Goal: Information Seeking & Learning: Learn about a topic

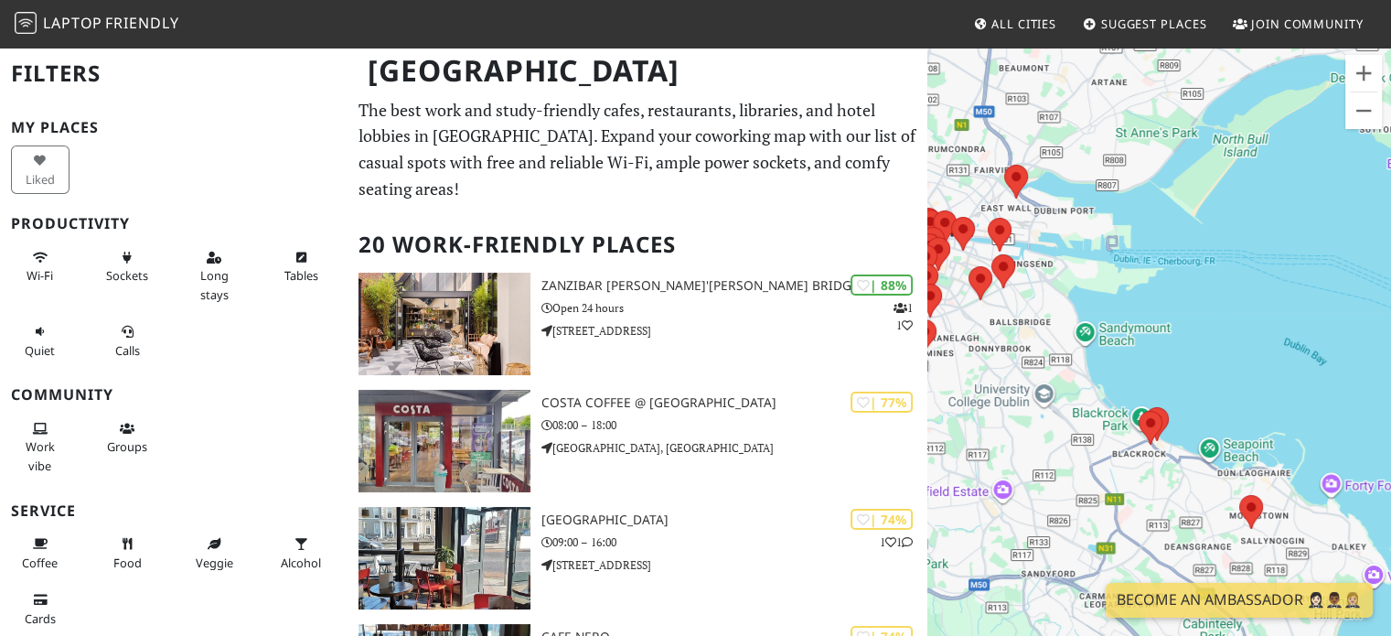
click at [159, 27] on span "Friendly" at bounding box center [141, 23] width 73 height 20
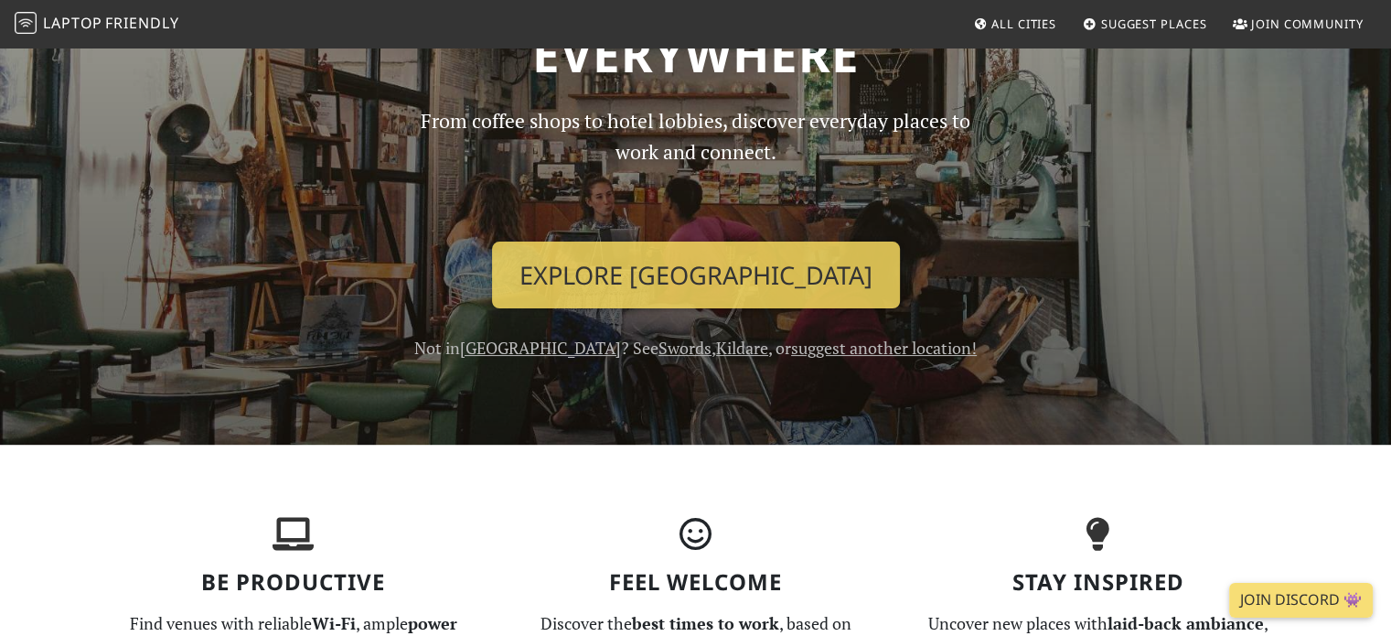
scroll to position [305, 0]
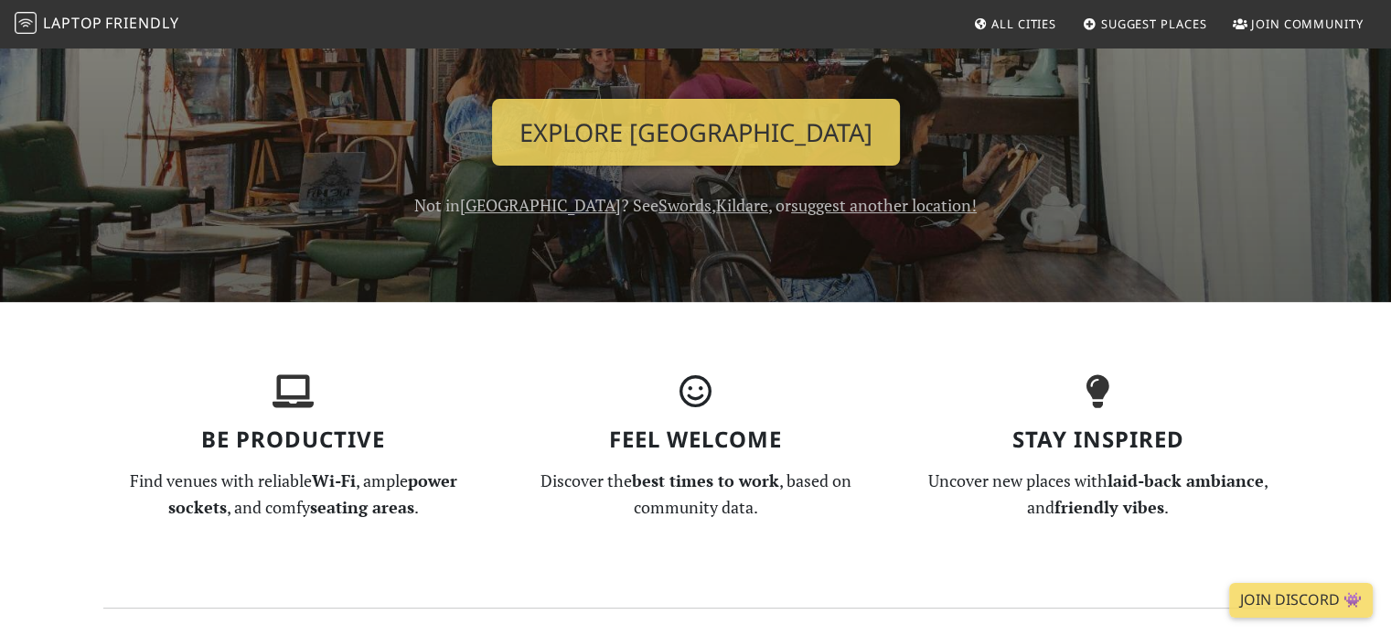
click at [822, 202] on link "suggest another location!" at bounding box center [884, 205] width 186 height 22
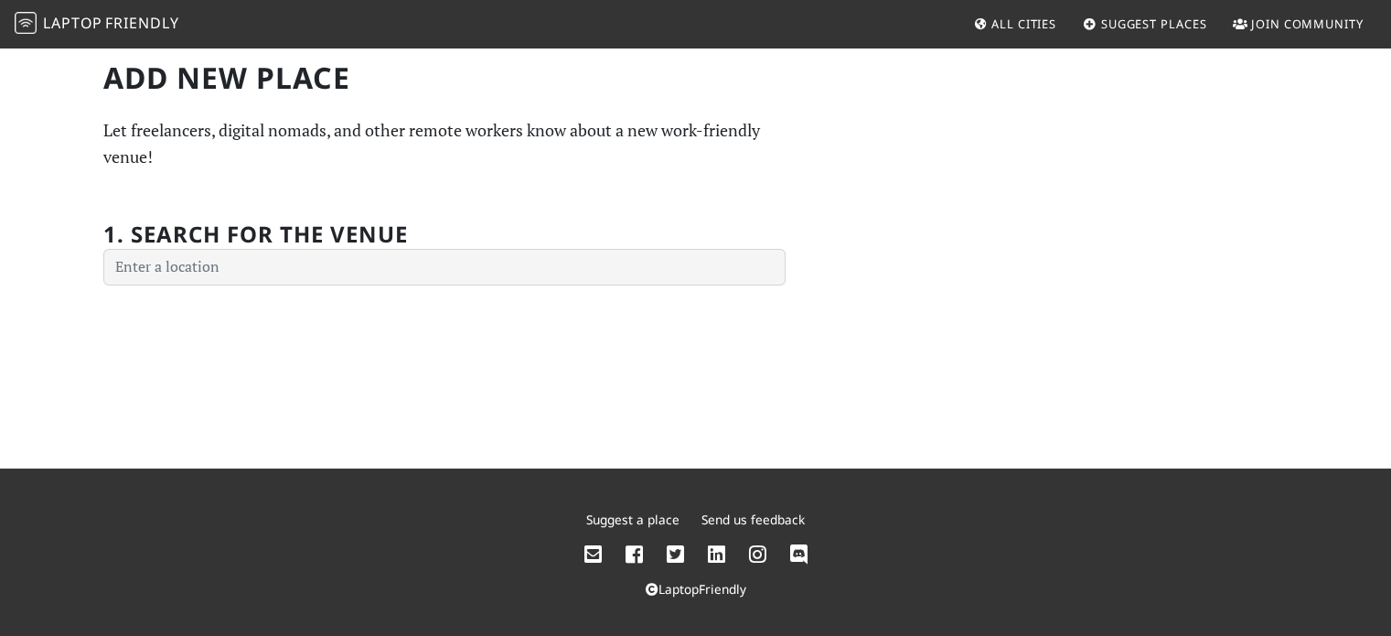
click at [328, 244] on h2 "1. Search for the venue" at bounding box center [255, 234] width 305 height 27
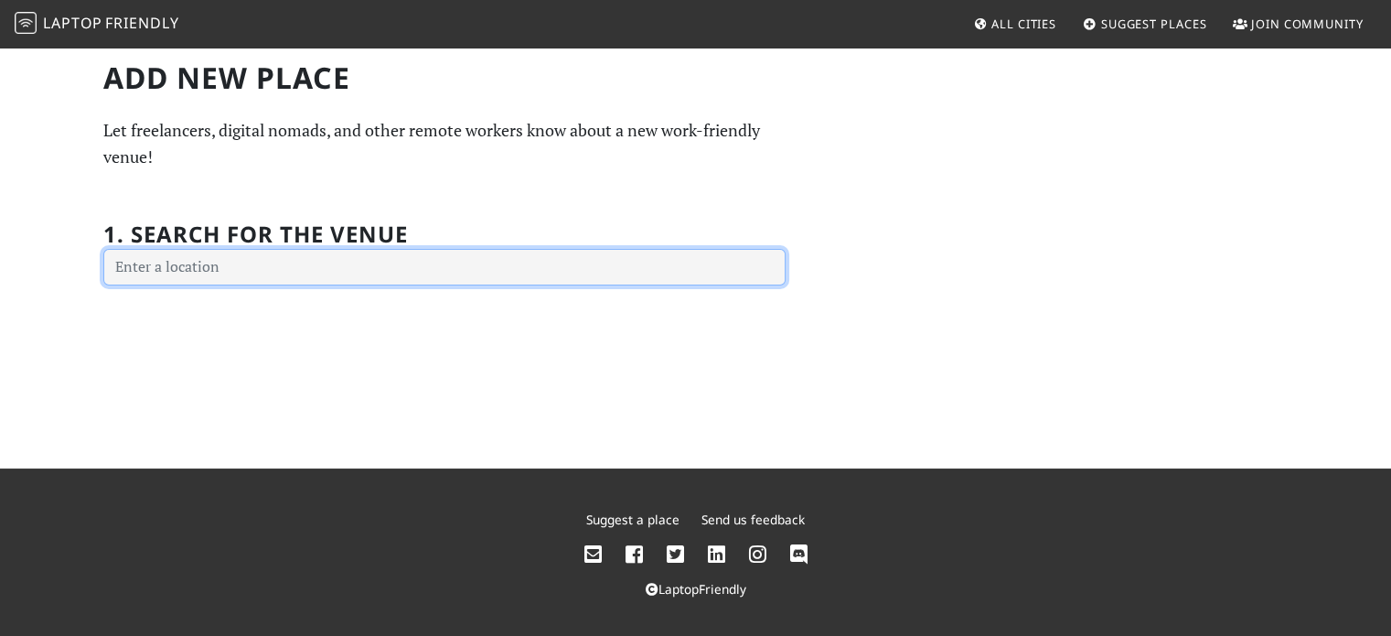
click at [304, 253] on input "text" at bounding box center [444, 267] width 682 height 37
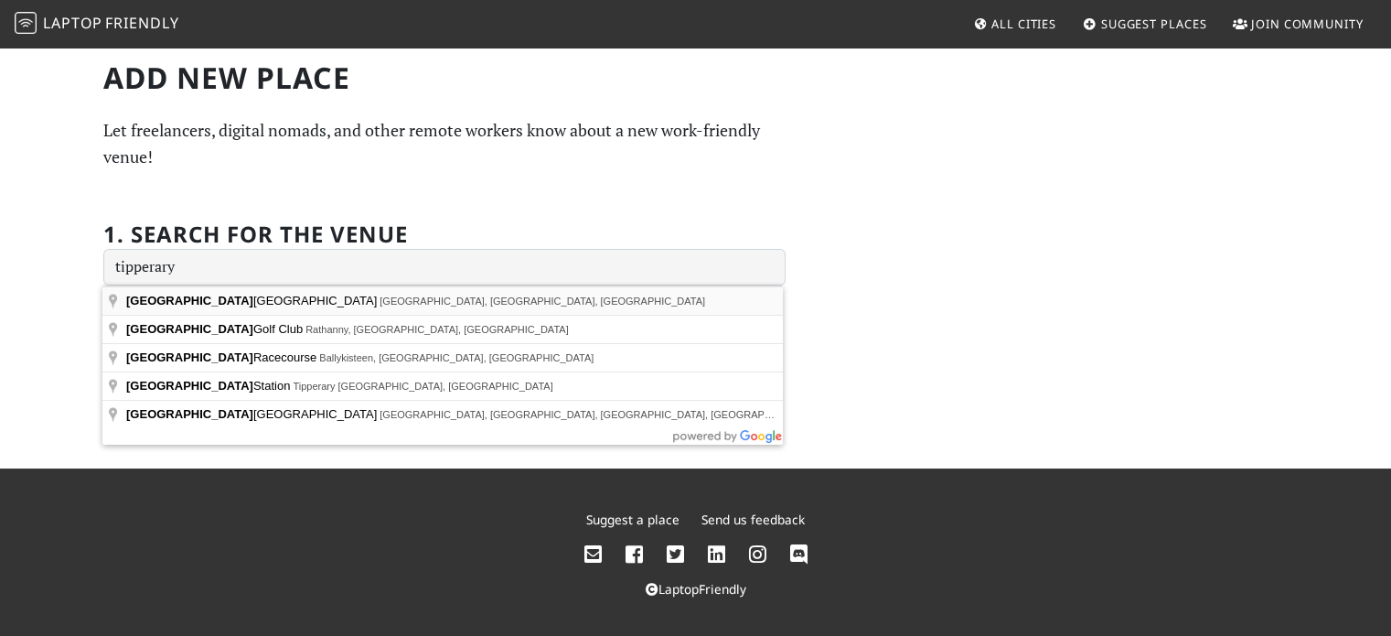
type input "Tipperary Town Plaza, Limerick Road, Bohercrow, Tipperary, Ireland"
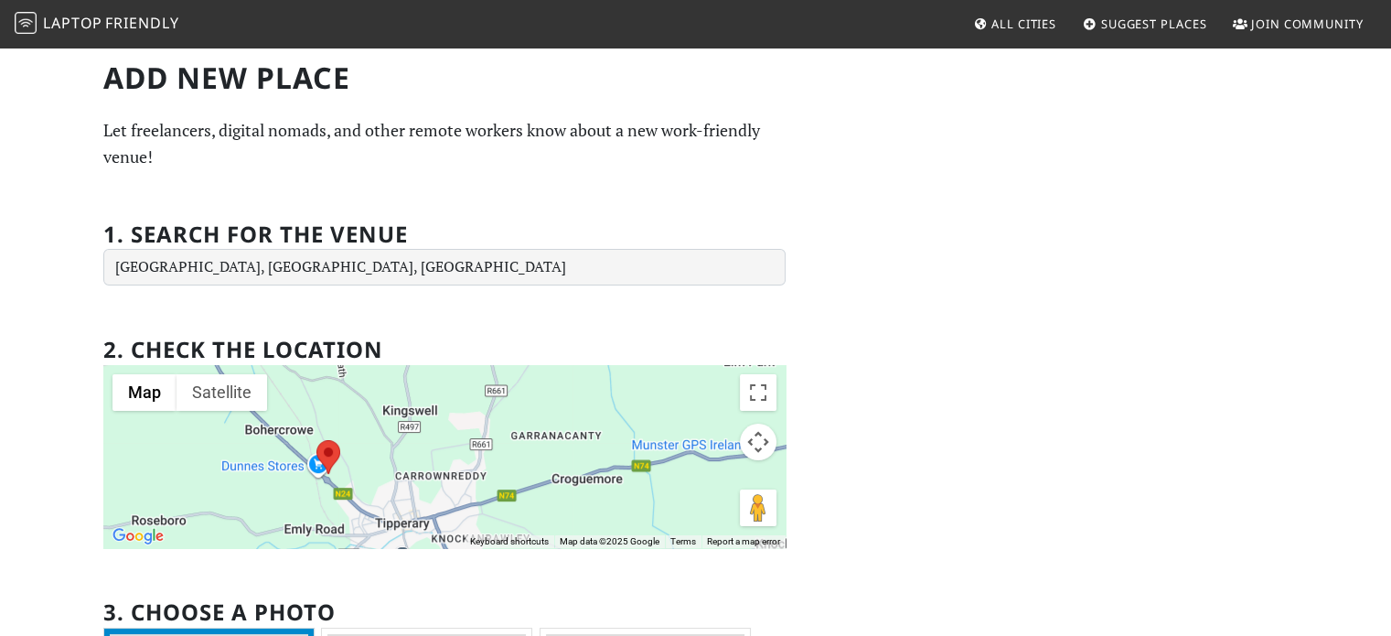
click at [78, 31] on span "Laptop" at bounding box center [72, 23] width 59 height 20
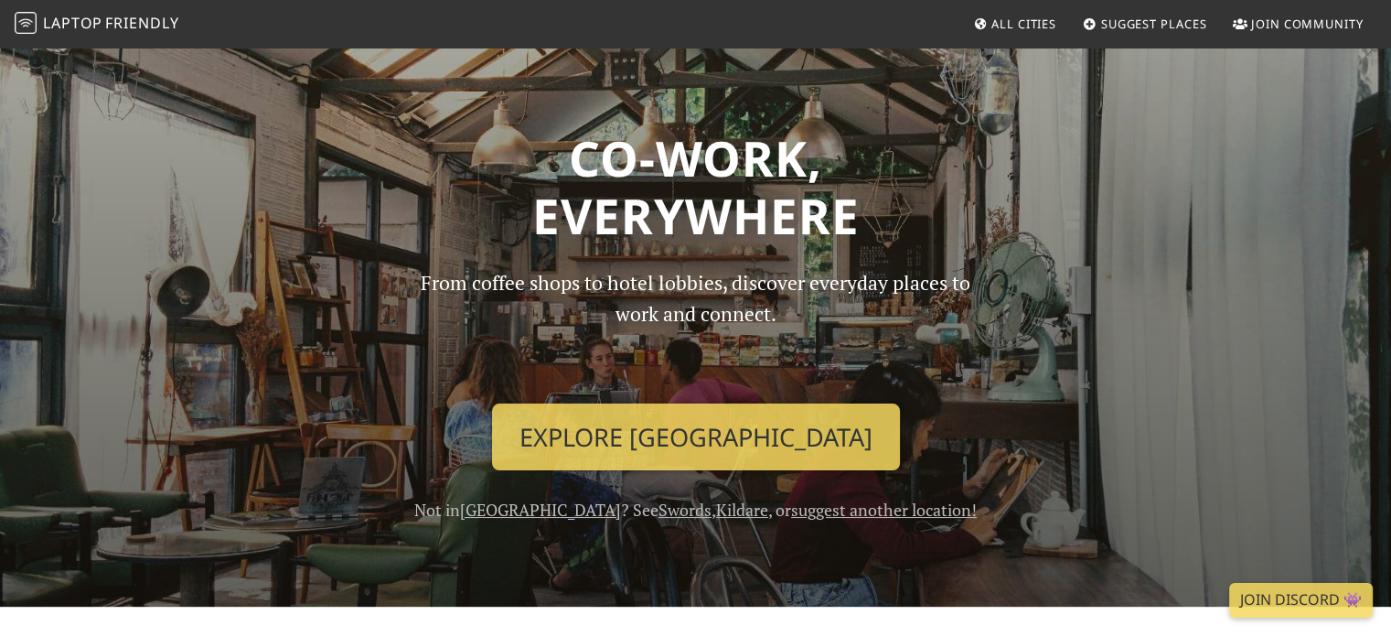
click at [658, 514] on link "Swords" at bounding box center [684, 509] width 53 height 22
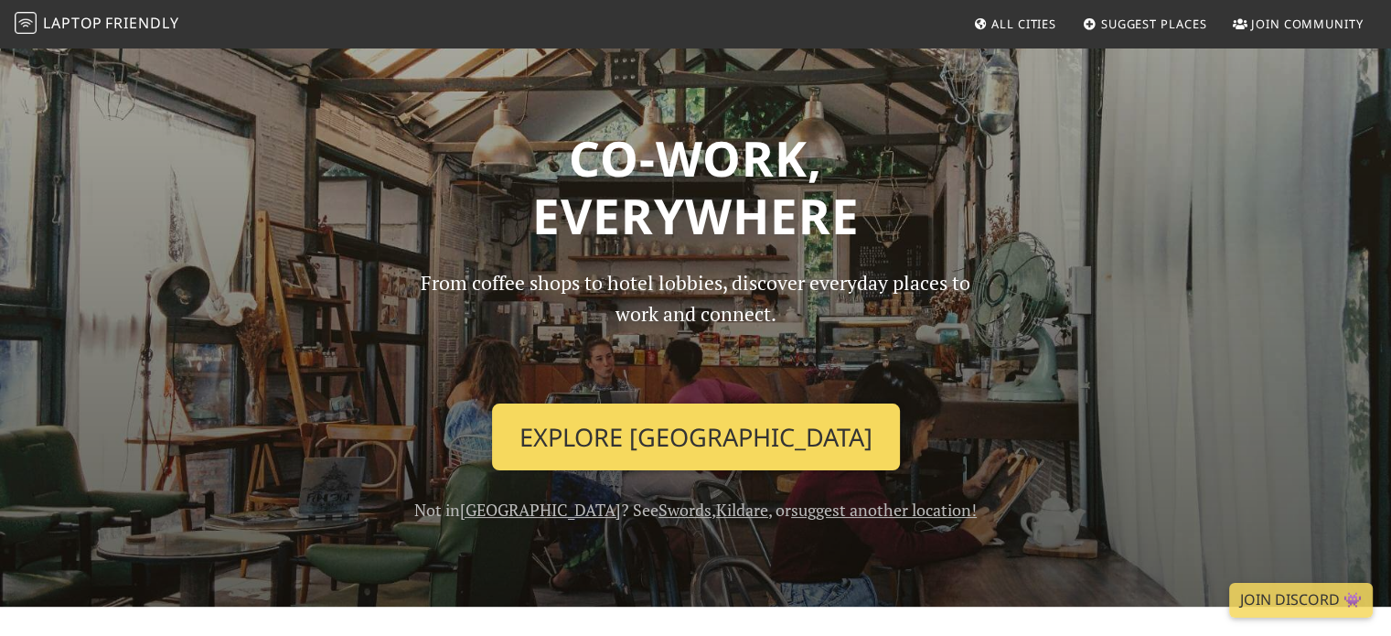
click at [680, 444] on link "Explore Dublin" at bounding box center [696, 437] width 408 height 68
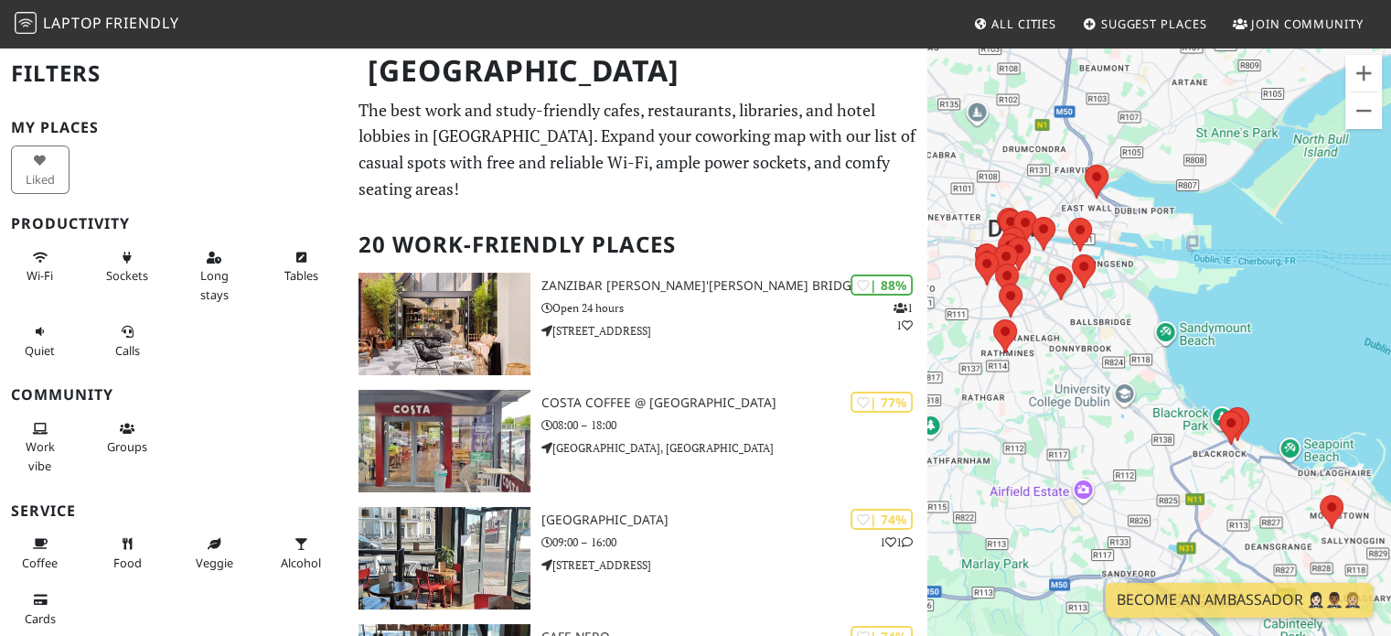
click at [1001, 24] on span "All Cities" at bounding box center [1023, 24] width 65 height 16
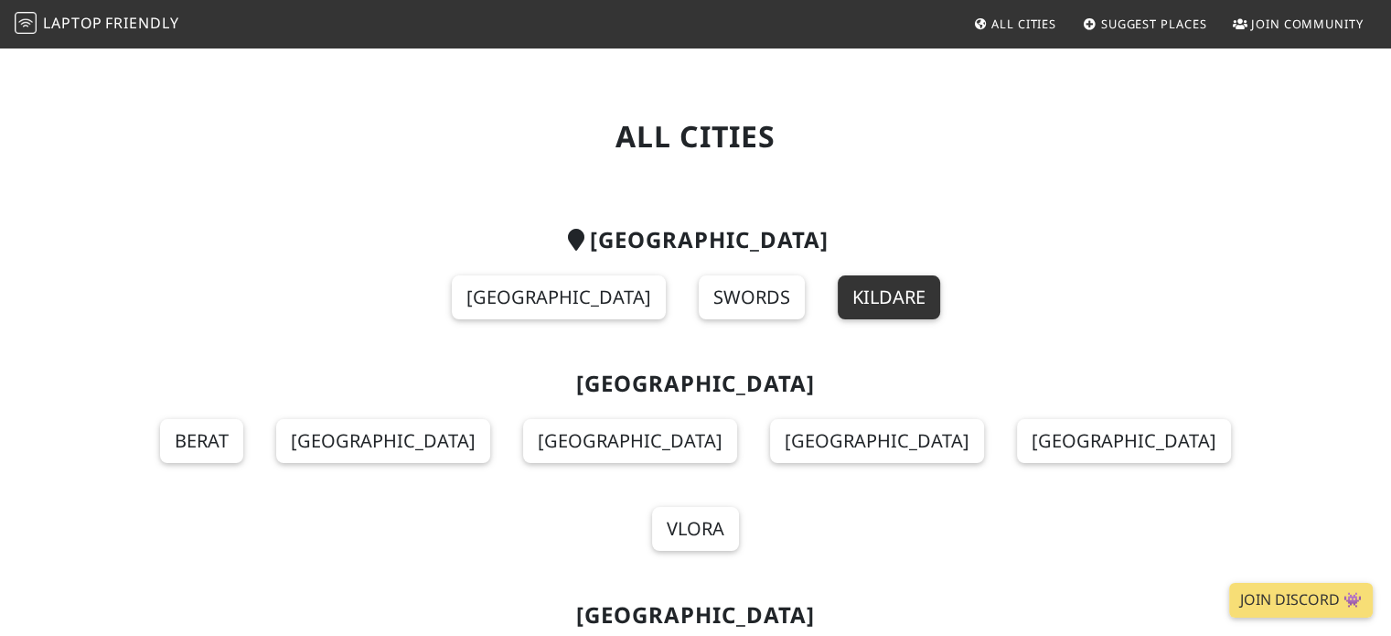
click at [873, 292] on link "Kildare" at bounding box center [889, 297] width 102 height 44
click at [691, 334] on section "Ireland Dublin Swords Kildare" at bounding box center [695, 284] width 1185 height 144
click at [695, 323] on section "Ireland Dublin Swords Kildare" at bounding box center [695, 284] width 1185 height 144
click at [622, 306] on section "Ireland Dublin Swords Kildare" at bounding box center [695, 284] width 1185 height 144
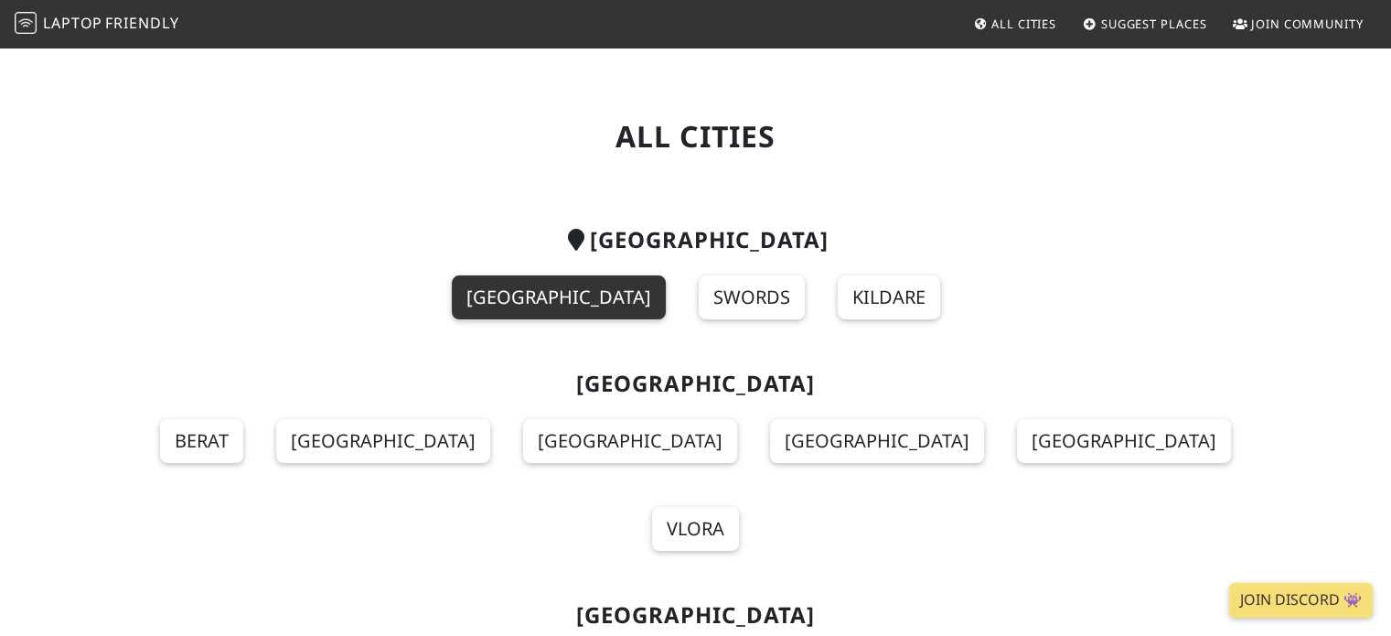
click at [558, 305] on link "Dublin" at bounding box center [559, 297] width 214 height 44
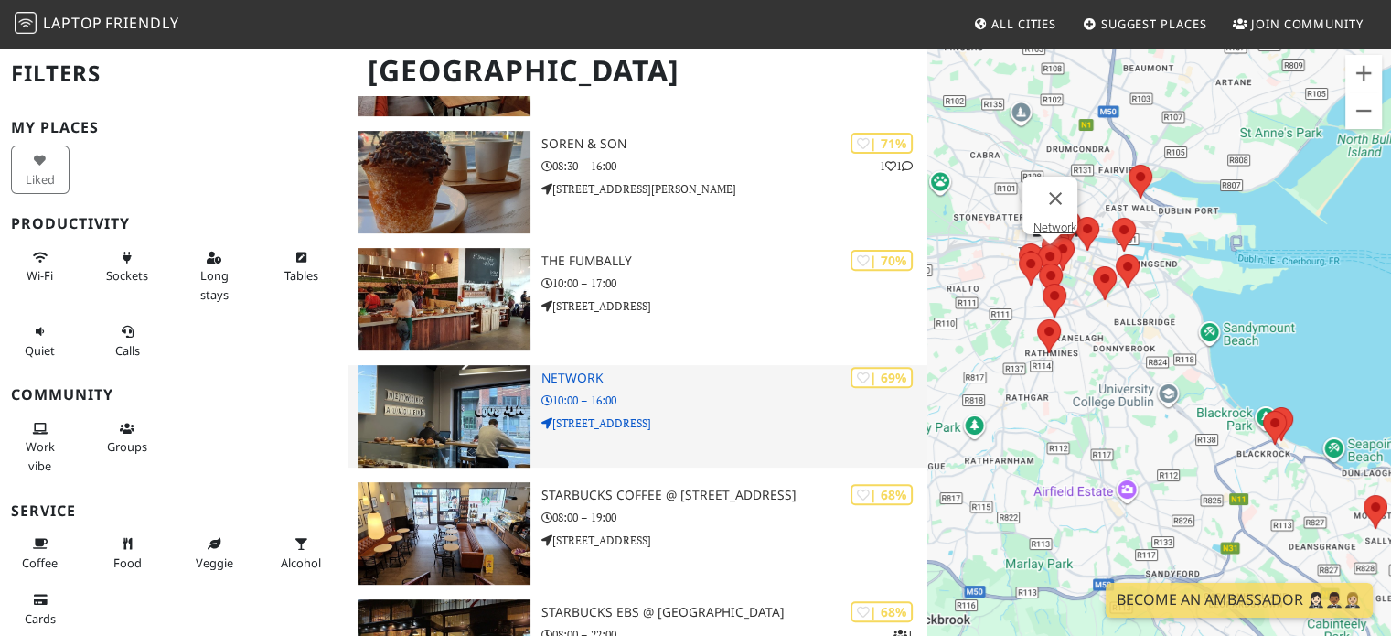
scroll to position [609, 0]
click at [645, 392] on p "10:00 – 16:00" at bounding box center [734, 400] width 387 height 17
